Goal: Task Accomplishment & Management: Manage account settings

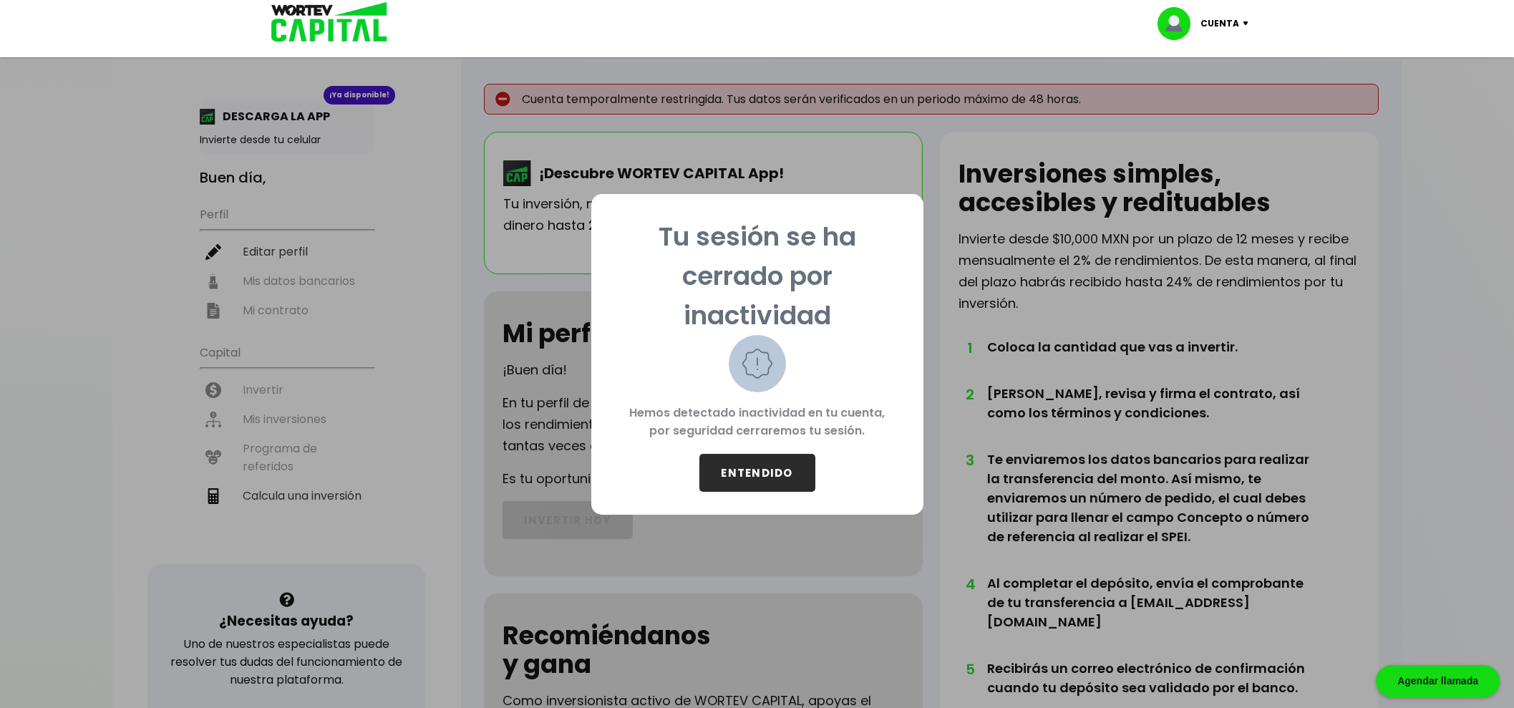
click at [784, 477] on button "ENTENDIDO" at bounding box center [757, 473] width 116 height 38
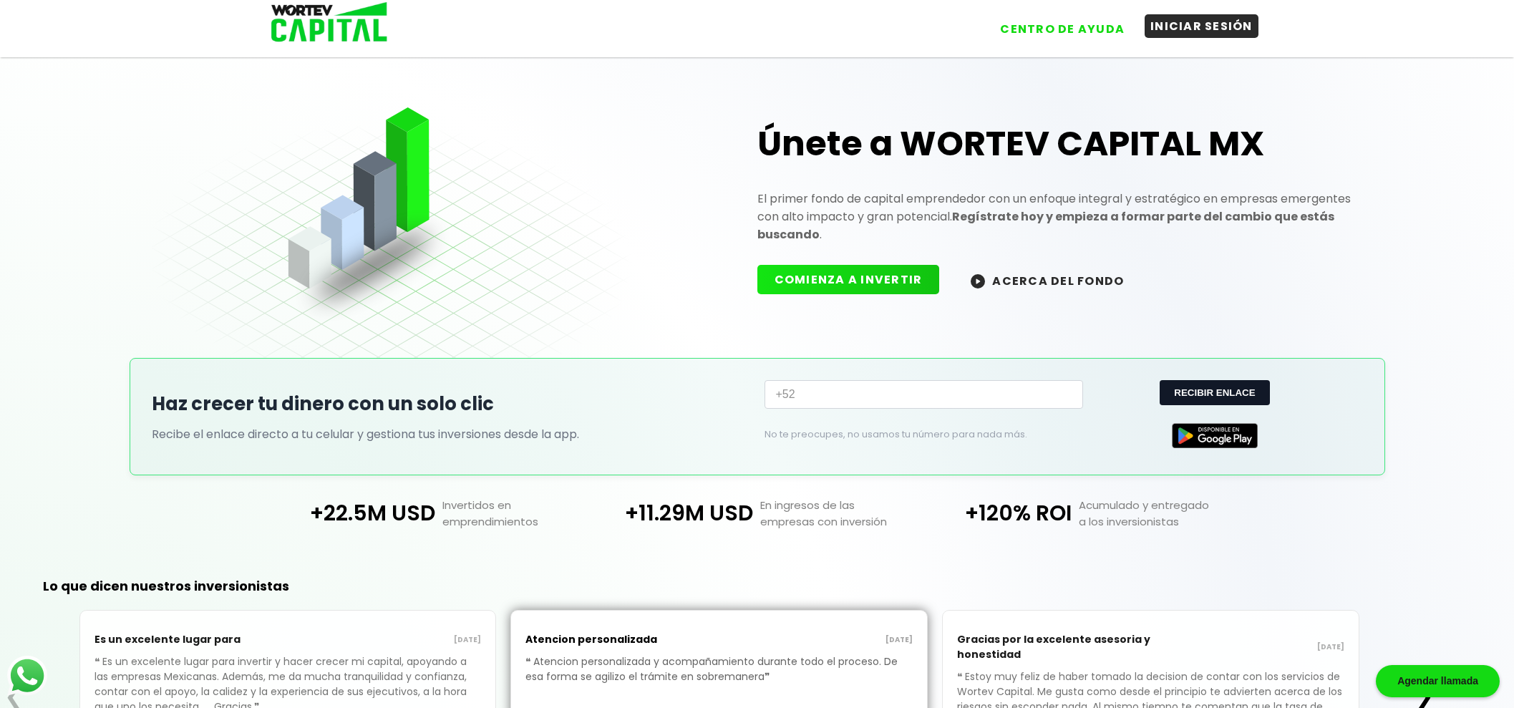
click at [1197, 20] on button "INICIAR SESIÓN" at bounding box center [1201, 26] width 114 height 24
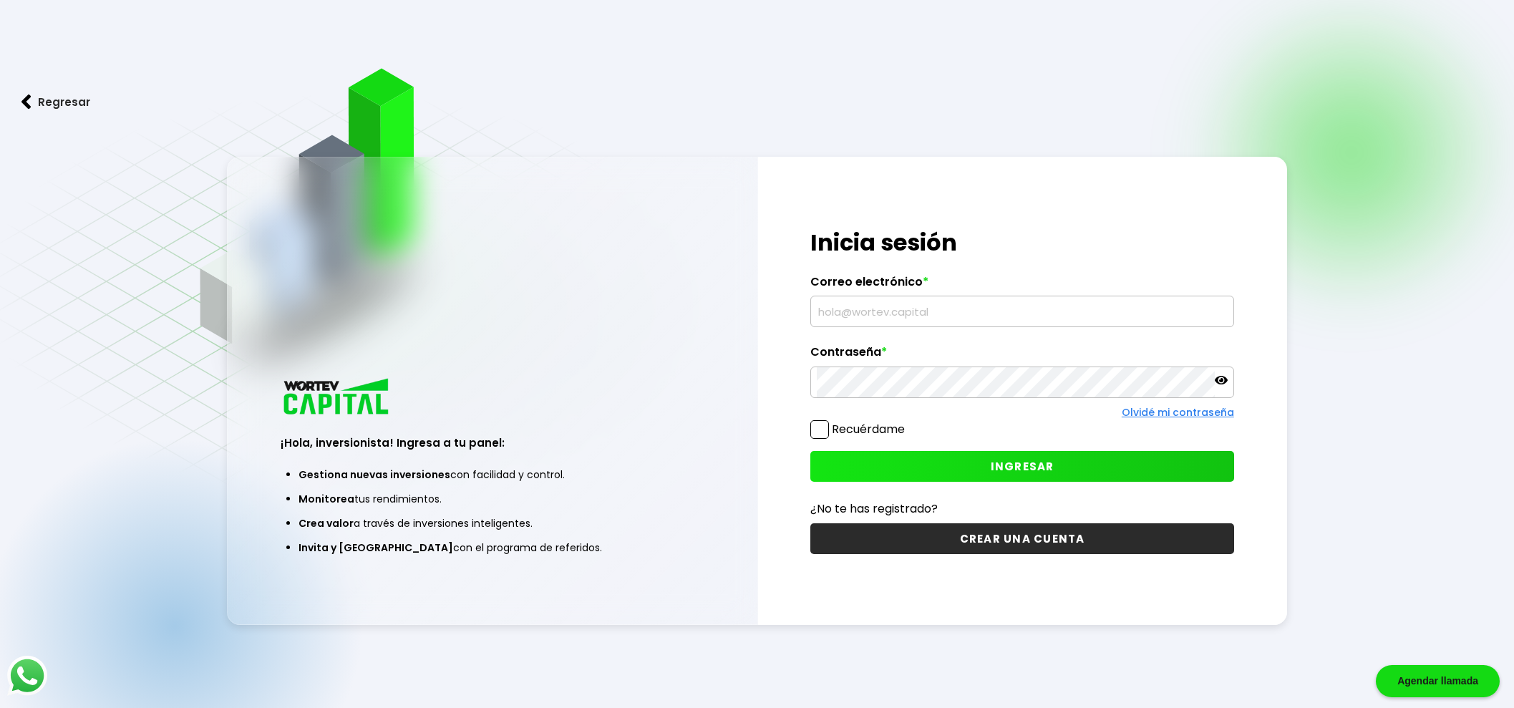
click at [864, 299] on input "text" at bounding box center [1022, 311] width 410 height 30
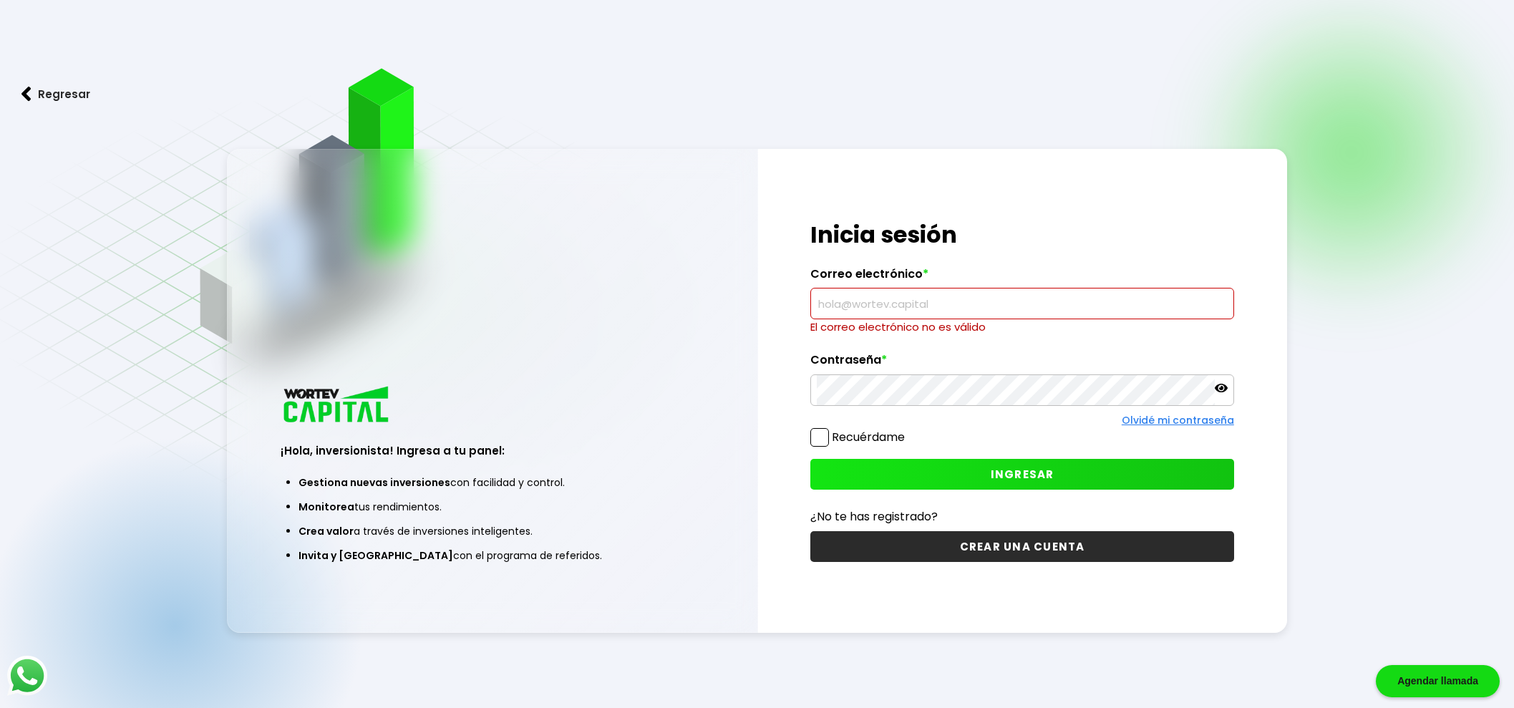
type input "rudypriego@gmail.com"
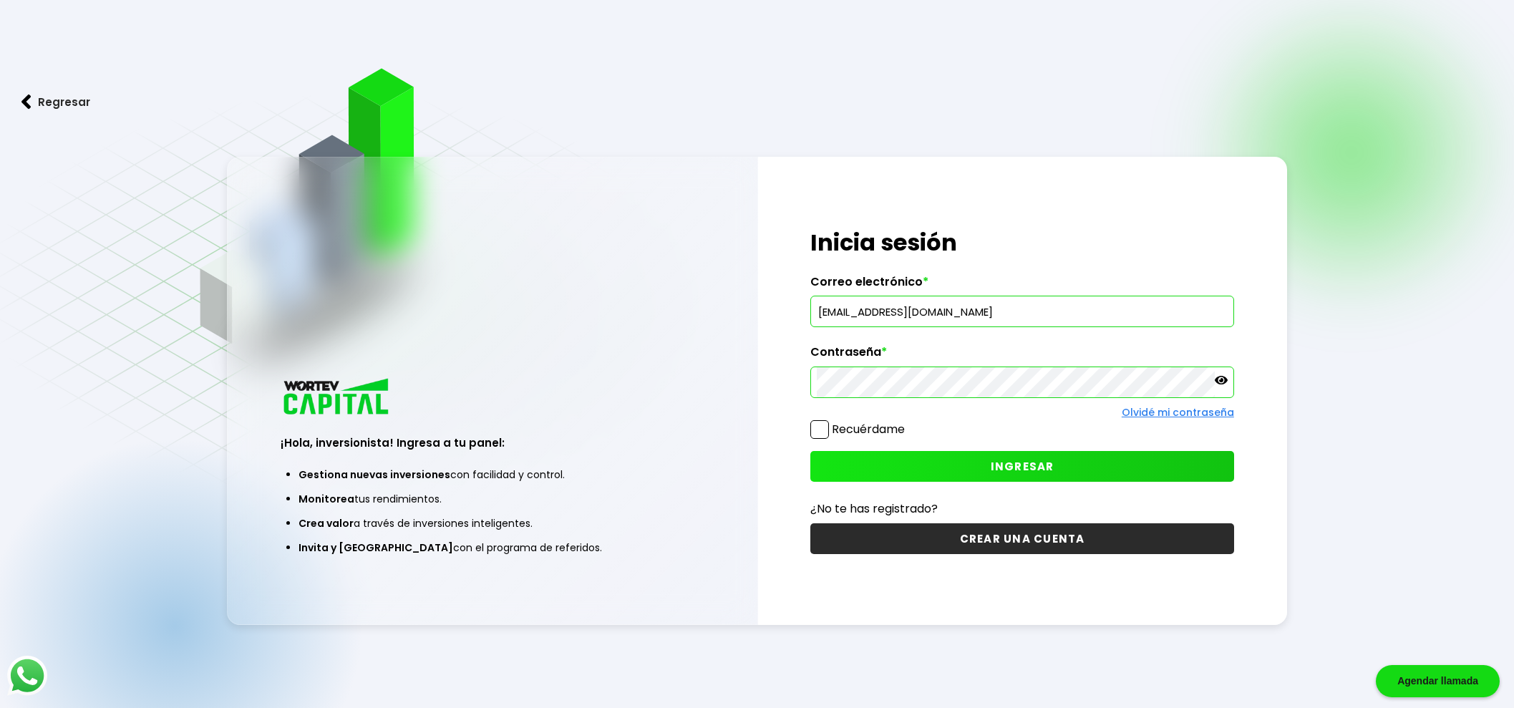
click at [1225, 381] on icon at bounding box center [1221, 380] width 13 height 9
click at [816, 435] on span at bounding box center [819, 429] width 19 height 19
click at [907, 422] on input "Recuérdame" at bounding box center [907, 422] width 0 height 0
click at [1033, 461] on span "INGRESAR" at bounding box center [1023, 466] width 64 height 15
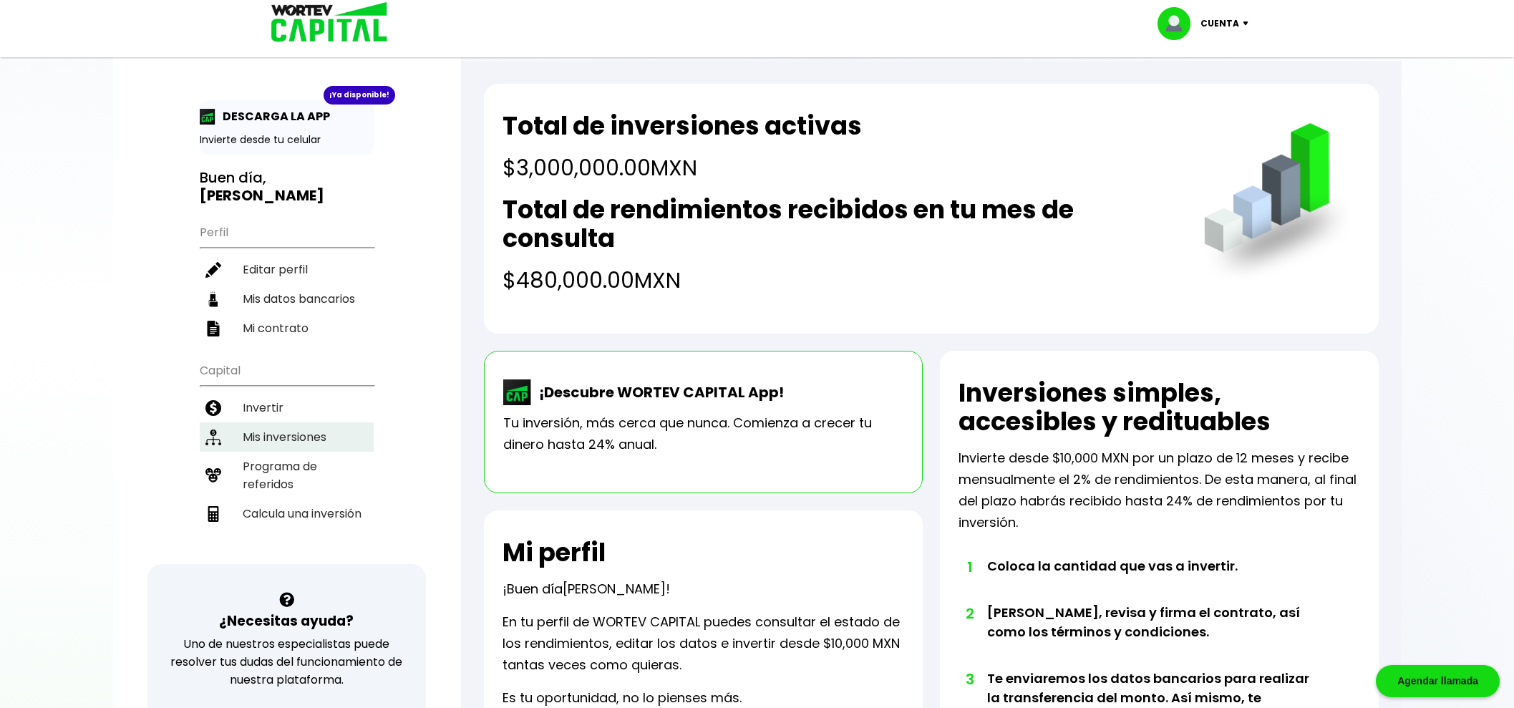
click at [313, 422] on li "Mis inversiones" at bounding box center [287, 436] width 174 height 29
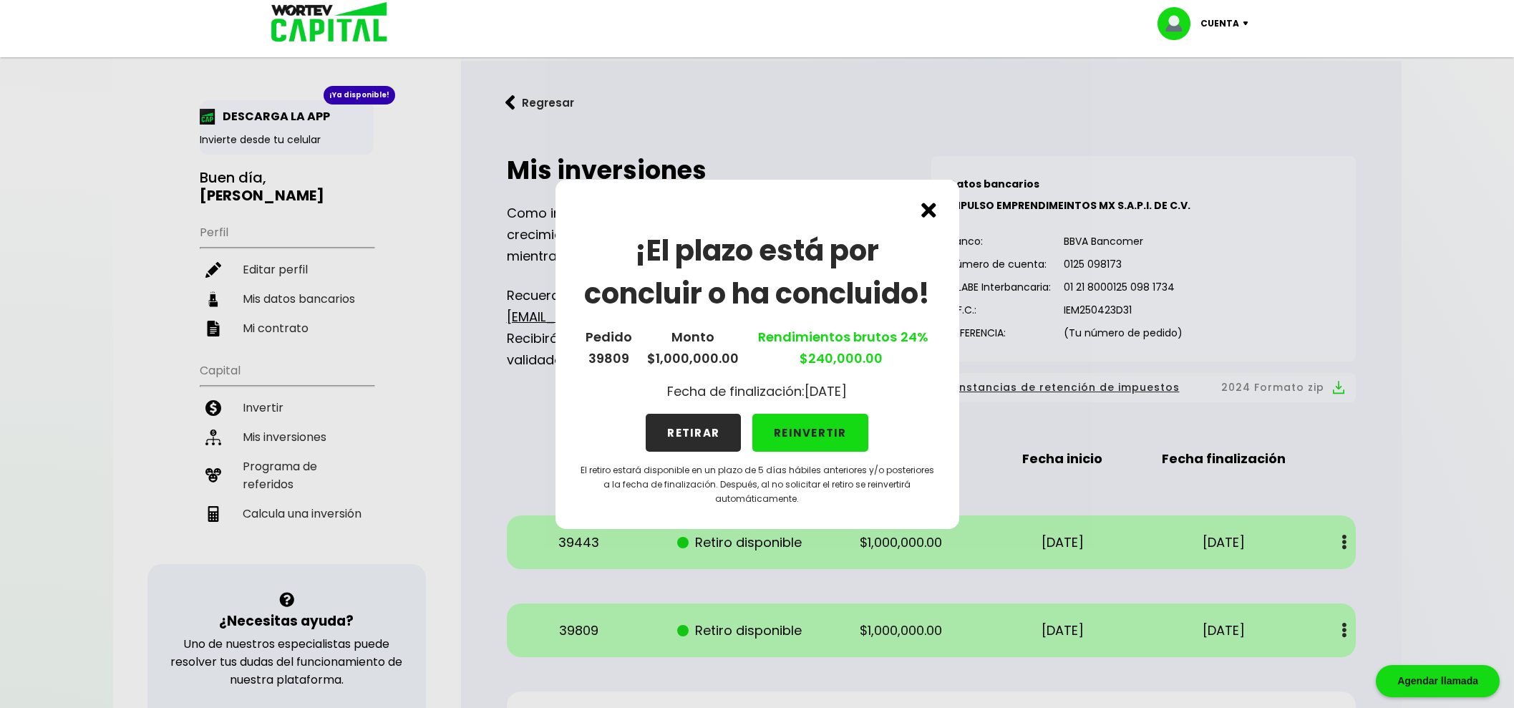
click at [928, 210] on img at bounding box center [928, 210] width 15 height 15
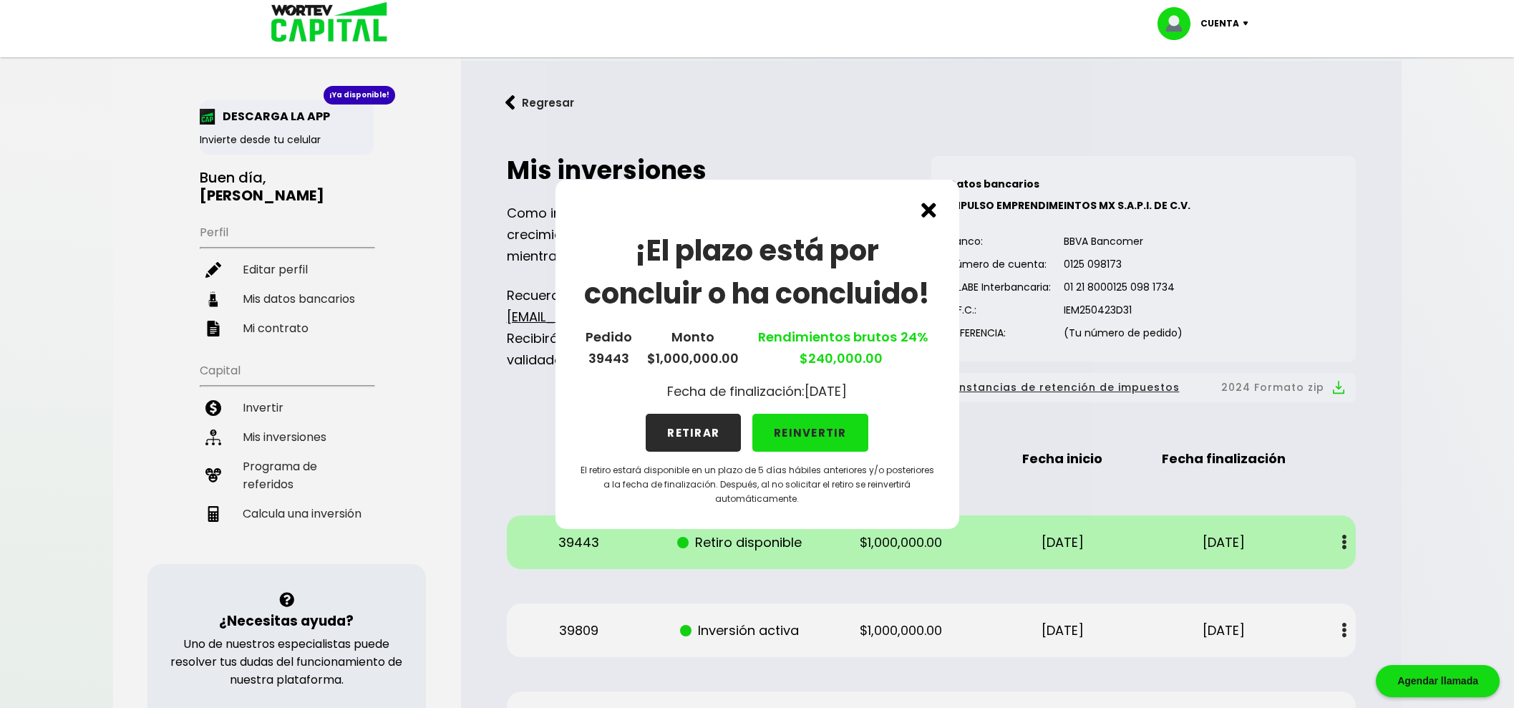
click at [927, 205] on img at bounding box center [928, 210] width 15 height 15
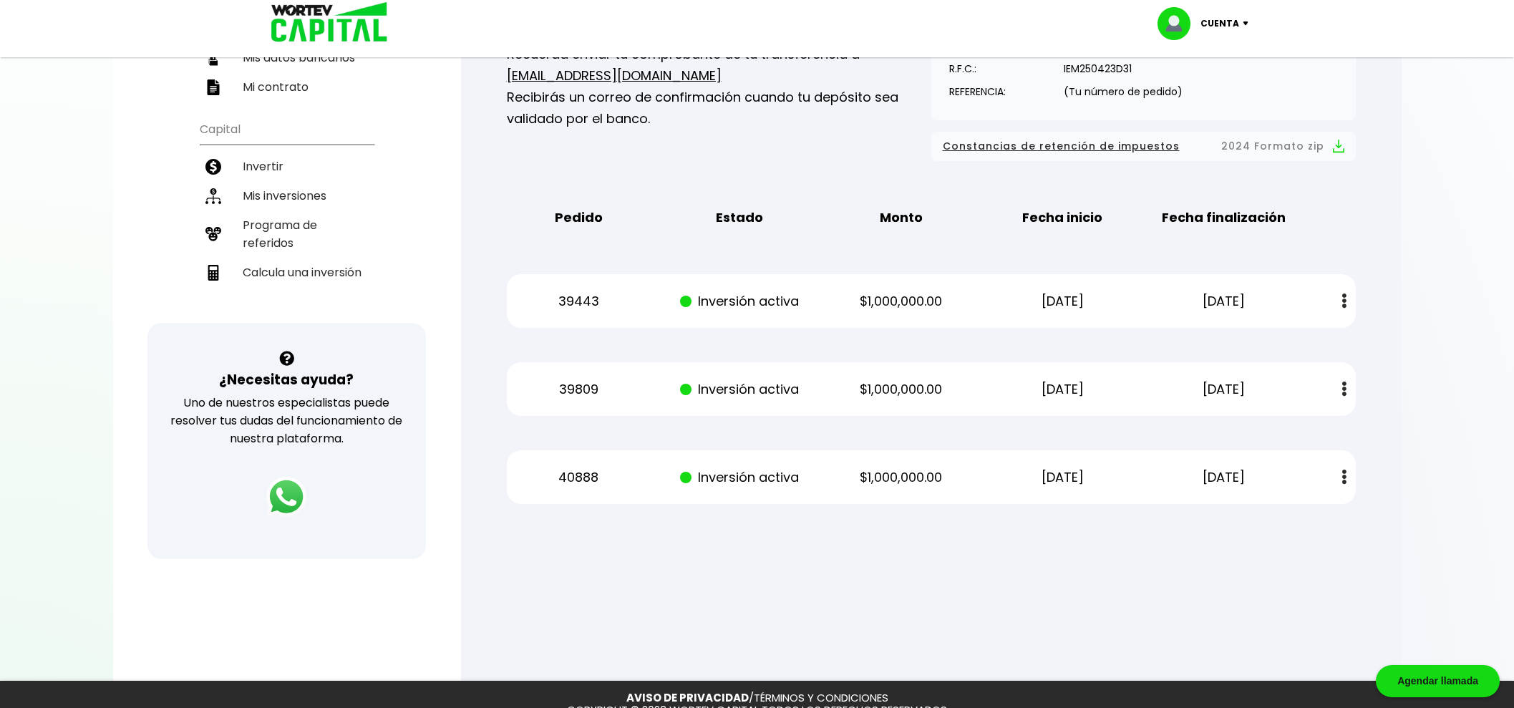
scroll to position [320, 0]
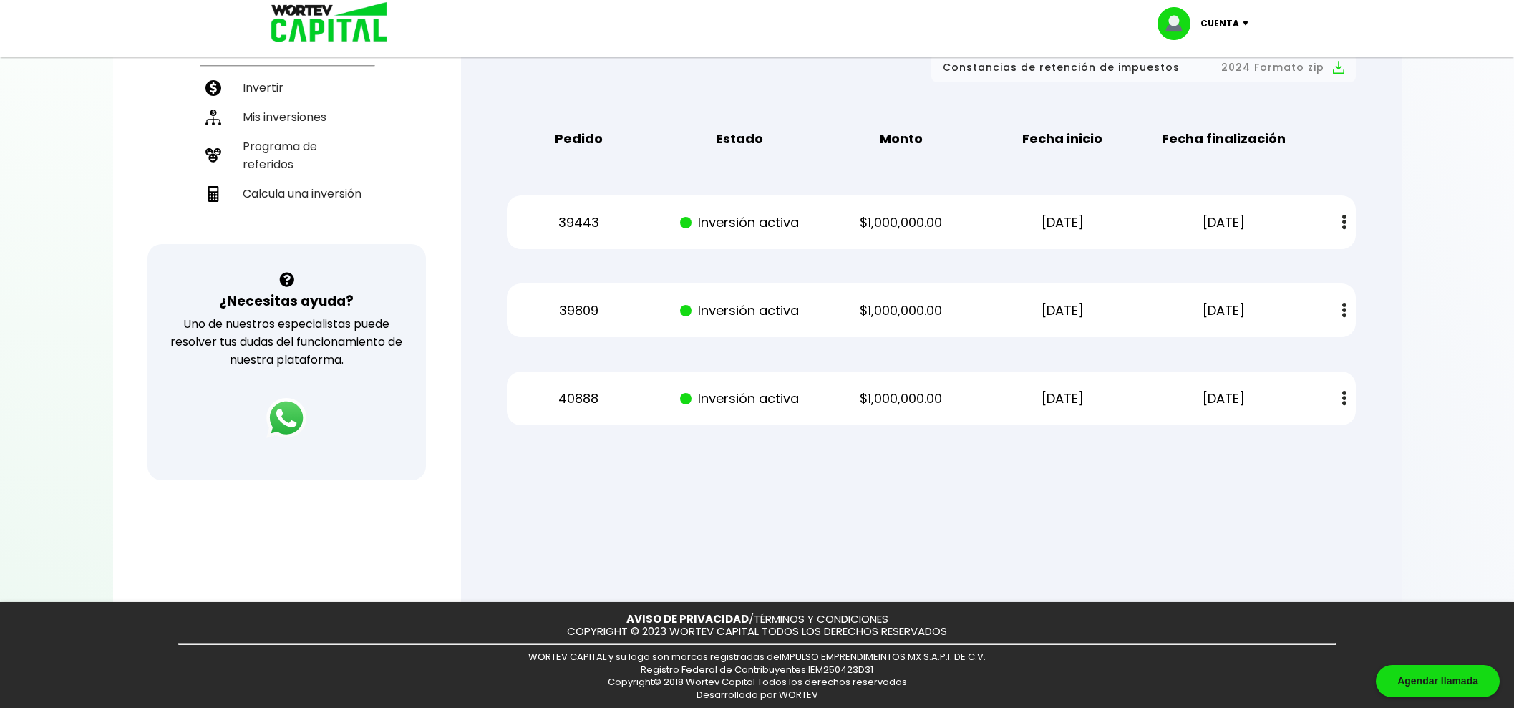
click at [1342, 314] on img at bounding box center [1344, 310] width 4 height 15
click at [1391, 301] on div "Regresar Mis inversiones Como inversionista activo de WORTEV CAPITAL, apoyas el…" at bounding box center [931, 106] width 940 height 730
click at [1389, 289] on div "Regresar Mis inversiones Como inversionista activo de WORTEV CAPITAL, apoyas el…" at bounding box center [931, 106] width 940 height 730
click at [1331, 298] on div "Estado de cuenta" at bounding box center [1334, 310] width 42 height 31
click at [1342, 303] on img at bounding box center [1344, 310] width 4 height 15
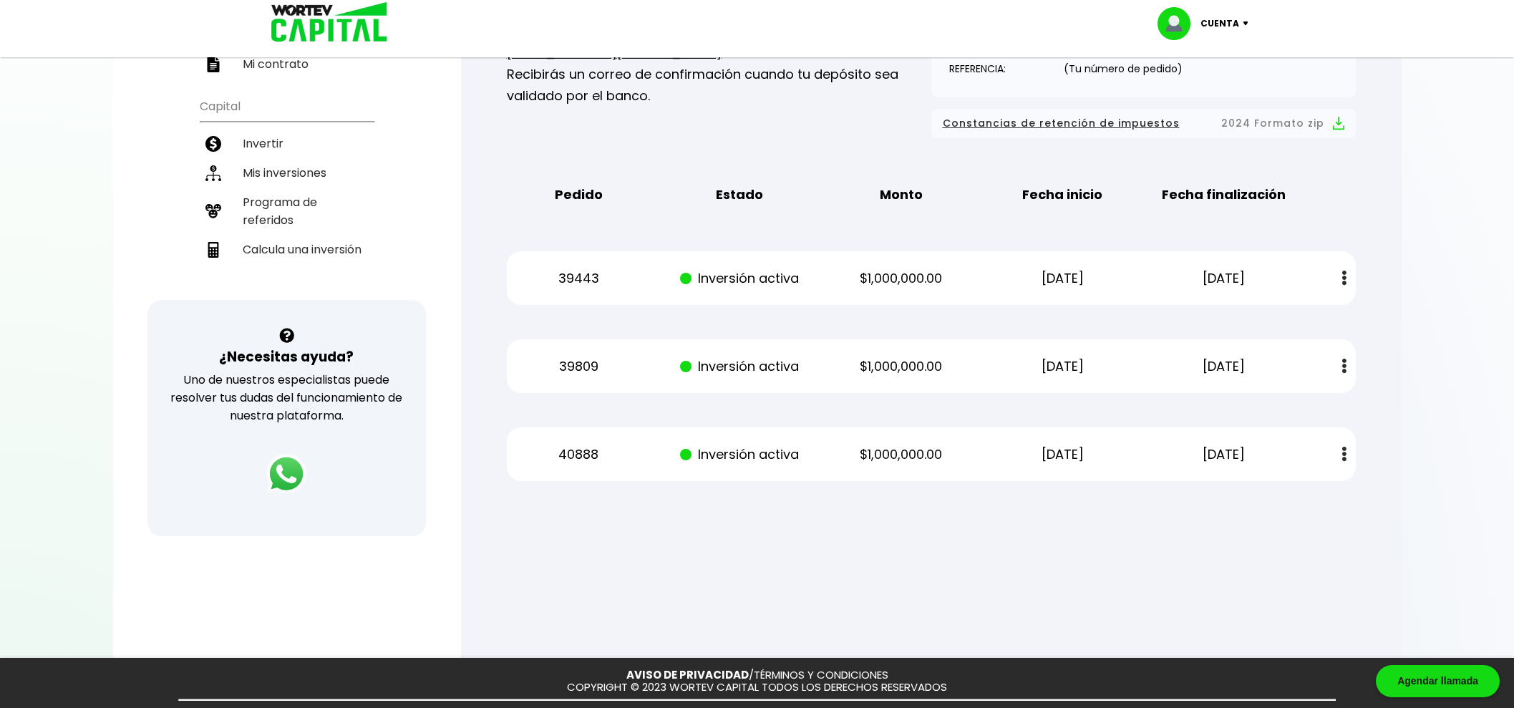
scroll to position [268, 0]
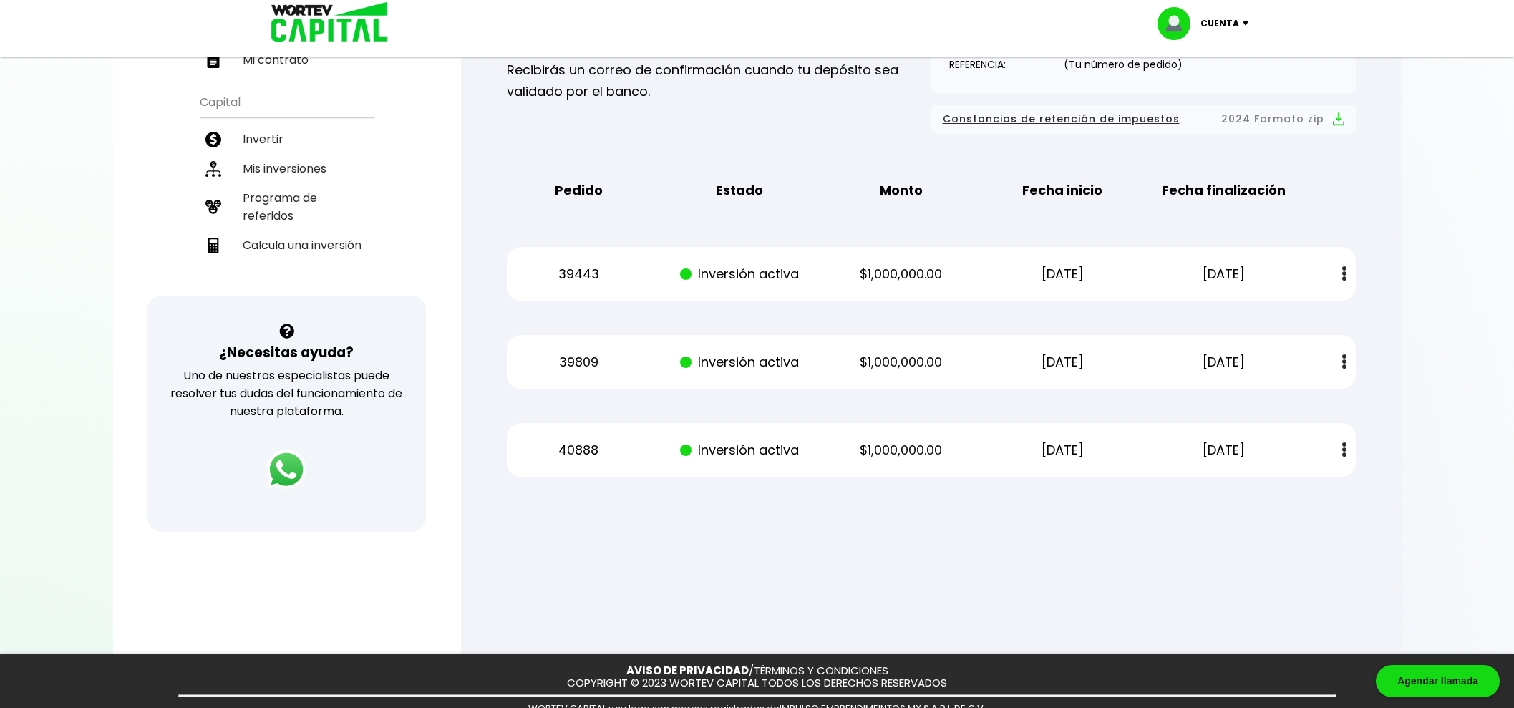
click at [1008, 516] on div "Regresar Mis inversiones Como inversionista activo de WORTEV CAPITAL, apoyas el…" at bounding box center [931, 157] width 940 height 730
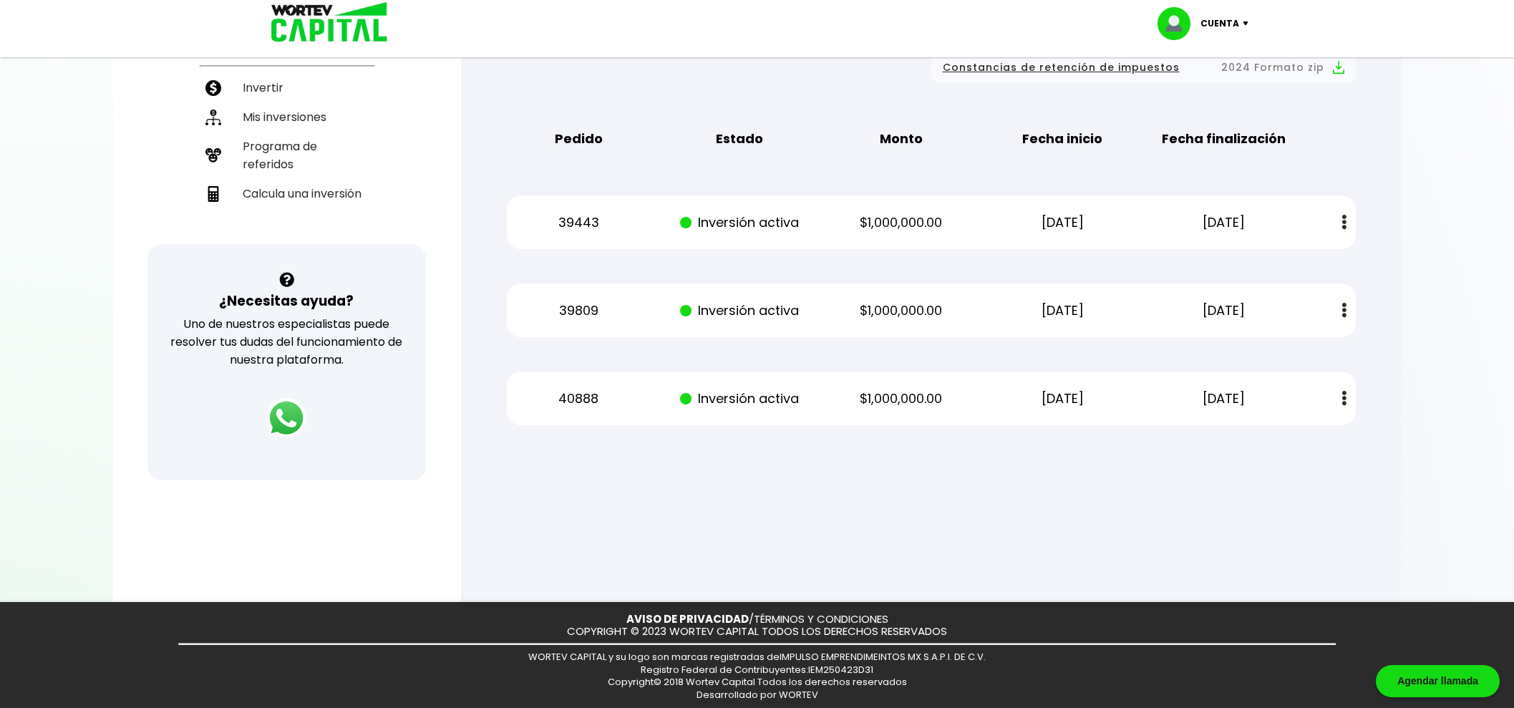
scroll to position [0, 0]
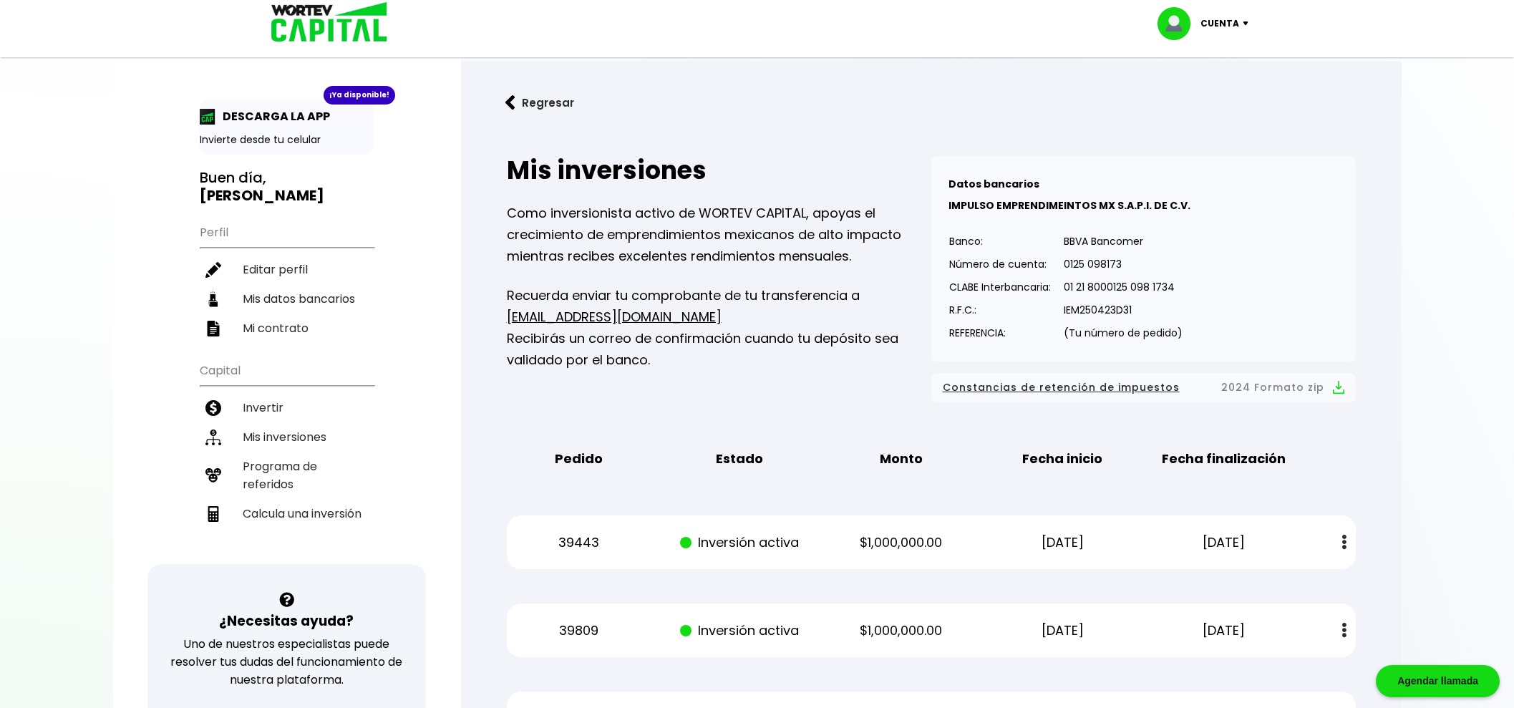
click at [1240, 26] on div "Cuenta" at bounding box center [1207, 23] width 101 height 33
click at [1217, 90] on li "Cerrar sesión" at bounding box center [1204, 95] width 115 height 29
